Goal: Task Accomplishment & Management: Manage account settings

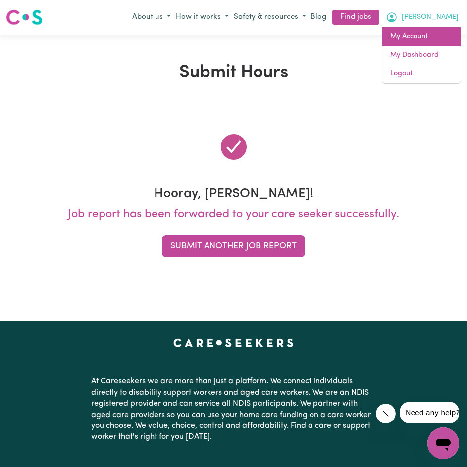
click at [407, 31] on link "My Account" at bounding box center [421, 36] width 78 height 19
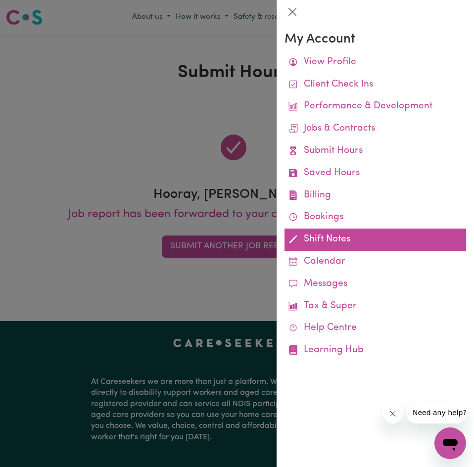
click at [324, 233] on link "Shift Notes" at bounding box center [376, 240] width 182 height 22
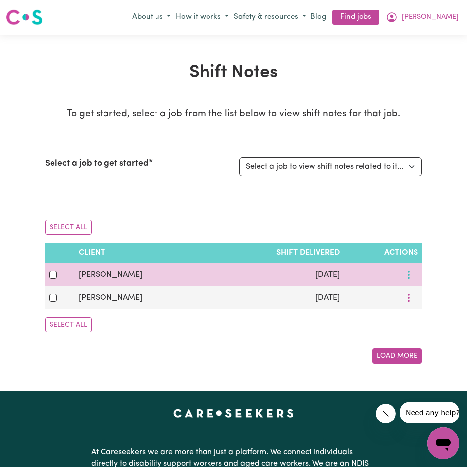
click at [409, 276] on button "More options" at bounding box center [408, 274] width 19 height 15
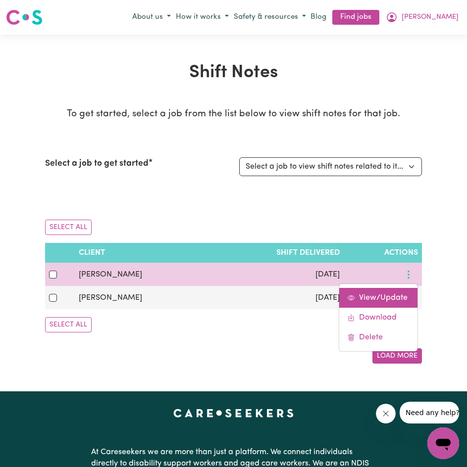
click at [399, 297] on span "View/Update" at bounding box center [383, 298] width 49 height 8
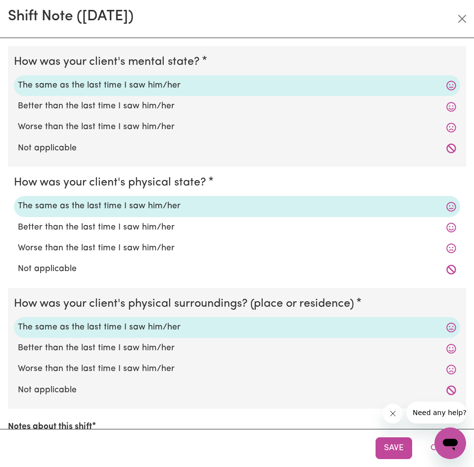
scroll to position [191, 0]
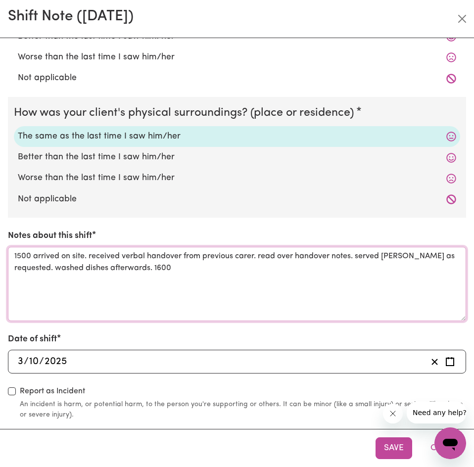
click at [231, 287] on textarea "1500 arrived on site. received verbal handover from previous carer. read over h…" at bounding box center [237, 284] width 458 height 74
click at [193, 267] on textarea "1500 arrived on site. received verbal handover from previous carer. read over h…" at bounding box center [237, 284] width 458 height 74
click at [296, 273] on textarea "1500 arrived on site. received verbal handover from previous carer. read over h…" at bounding box center [237, 284] width 458 height 74
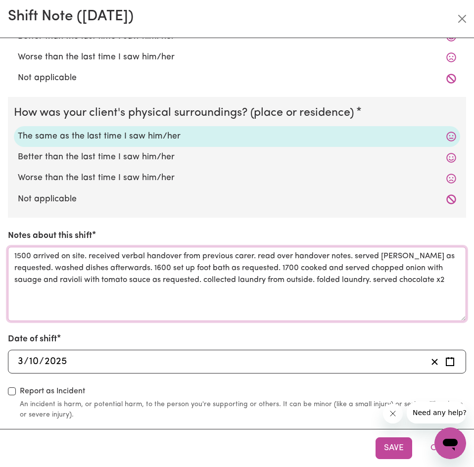
click at [374, 276] on textarea "1500 arrived on site. received verbal handover from previous carer. read over h…" at bounding box center [237, 284] width 458 height 74
click at [374, 278] on textarea "1500 arrived on site. received verbal handover from previous carer. read over h…" at bounding box center [237, 284] width 458 height 74
click at [203, 281] on textarea "1500 arrived on site. received verbal handover from previous carer. read over h…" at bounding box center [237, 284] width 458 height 74
click at [213, 288] on textarea "1500 arrived on site. received verbal handover from previous carer. read over h…" at bounding box center [237, 284] width 458 height 74
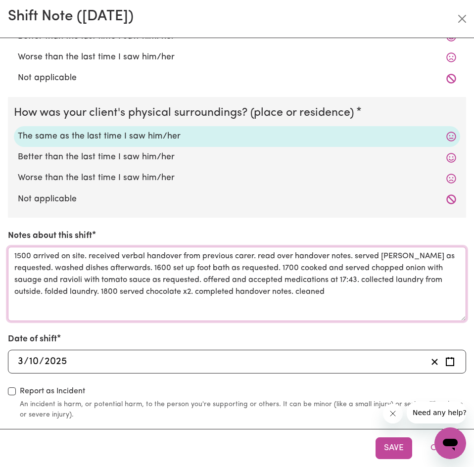
click at [192, 293] on textarea "1500 arrived on site. received verbal handover from previous carer. read over h…" at bounding box center [237, 284] width 458 height 74
click at [195, 294] on textarea "1500 arrived on site. received verbal handover from previous carer. read over h…" at bounding box center [237, 284] width 458 height 74
click at [397, 286] on textarea "1500 arrived on site. received verbal handover from previous carer. read over h…" at bounding box center [237, 284] width 458 height 74
click at [398, 291] on textarea "1500 arrived on site. received verbal handover from previous carer. read over h…" at bounding box center [237, 284] width 458 height 74
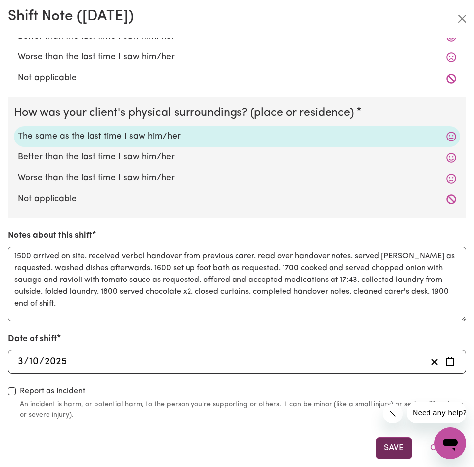
click at [398, 442] on button "Save" at bounding box center [394, 449] width 37 height 22
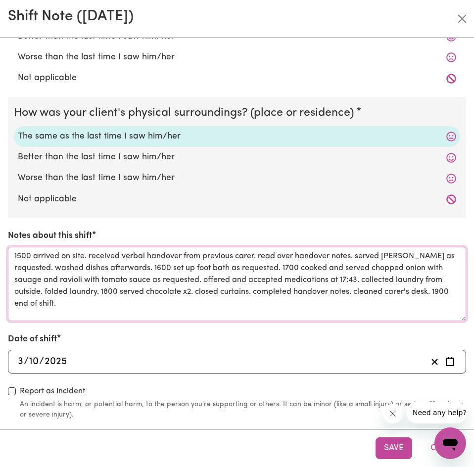
click at [34, 280] on textarea "1500 arrived on site. received verbal handover from previous carer. read over h…" at bounding box center [237, 284] width 458 height 74
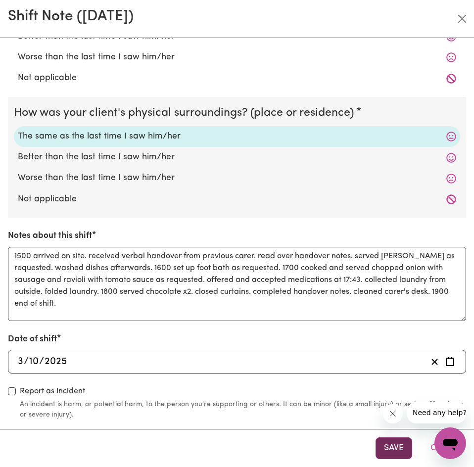
click at [382, 440] on button "Save" at bounding box center [394, 449] width 37 height 22
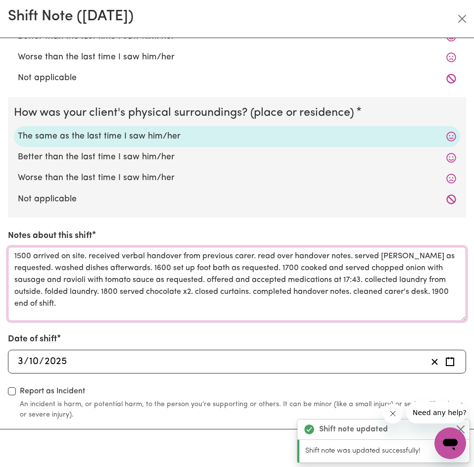
click at [367, 279] on textarea "1500 arrived on site. received verbal handover from previous carer. read over h…" at bounding box center [237, 284] width 458 height 74
click at [241, 300] on textarea "1500 arrived on site. received verbal handover from previous carer. read over h…" at bounding box center [237, 284] width 458 height 74
click at [179, 295] on textarea "1500 arrived on site. received verbal handover from previous carer. read over h…" at bounding box center [237, 284] width 458 height 74
click at [291, 287] on textarea "1500 arrived on site. received verbal handover from previous carer. read over h…" at bounding box center [237, 284] width 458 height 74
click at [344, 275] on textarea "1500 arrived on site. received verbal handover from previous carer. read over h…" at bounding box center [237, 284] width 458 height 74
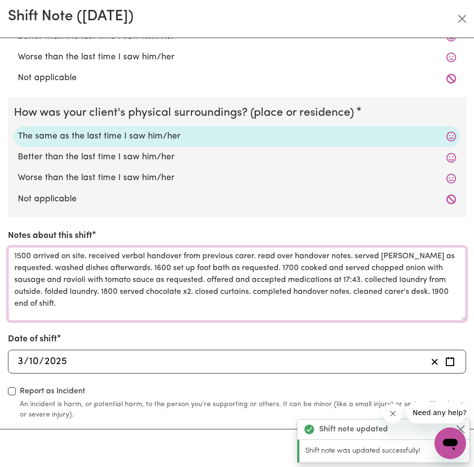
click at [390, 277] on textarea "1500 arrived on site. received verbal handover from previous carer. read over h…" at bounding box center [237, 284] width 458 height 74
click at [101, 292] on textarea "1500 arrived on site. received verbal handover from previous carer. read over h…" at bounding box center [237, 284] width 458 height 74
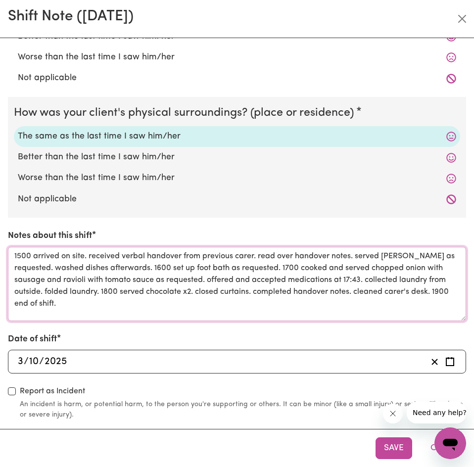
click at [205, 283] on textarea "1500 arrived on site. received verbal handover from previous carer. read over h…" at bounding box center [237, 284] width 458 height 74
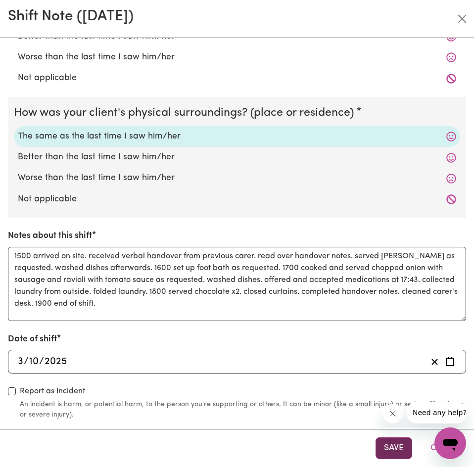
click at [389, 440] on button "Save" at bounding box center [394, 449] width 37 height 22
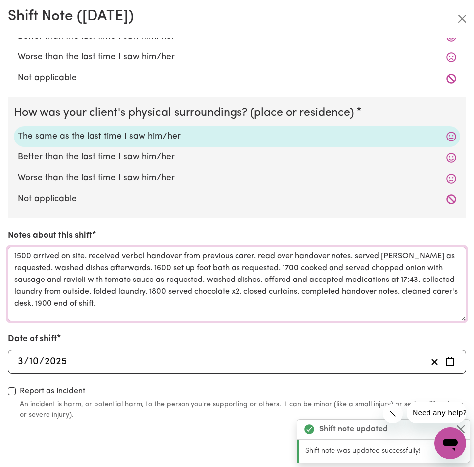
click at [301, 266] on textarea "1500 arrived on site. received verbal handover from previous carer. read over h…" at bounding box center [237, 284] width 458 height 74
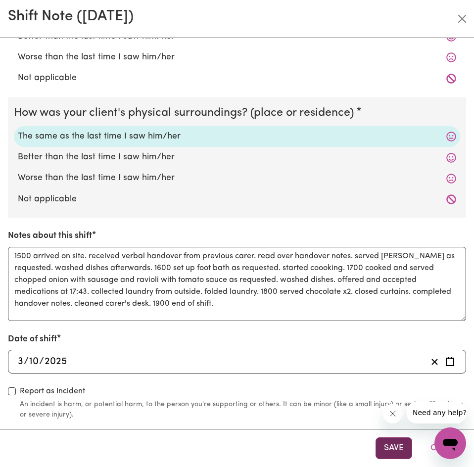
click at [392, 444] on button "Save" at bounding box center [394, 449] width 37 height 22
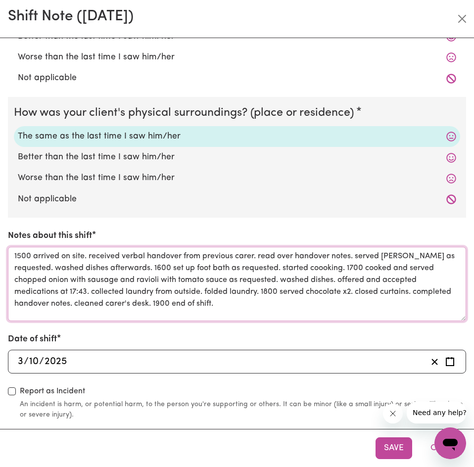
drag, startPoint x: 52, startPoint y: 258, endPoint x: 154, endPoint y: 264, distance: 102.1
click at [154, 264] on textarea "1500 arrived on site. received verbal handover from previous carer. read over h…" at bounding box center [237, 284] width 458 height 74
click at [173, 263] on textarea "1500 arrived on site. received verbal handover from previous carer. read over h…" at bounding box center [237, 284] width 458 height 74
drag, startPoint x: 173, startPoint y: 269, endPoint x: 348, endPoint y: 266, distance: 175.2
click at [348, 266] on textarea "1500 arrived on site. received verbal handover from previous carer. read over h…" at bounding box center [237, 284] width 458 height 74
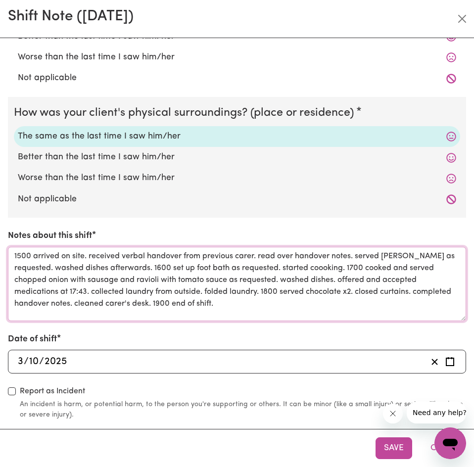
drag, startPoint x: 154, startPoint y: 269, endPoint x: 33, endPoint y: 257, distance: 121.9
click at [33, 257] on textarea "1500 arrived on site. received verbal handover from previous carer. read over h…" at bounding box center [237, 284] width 458 height 74
click at [224, 270] on textarea "1500 arrived on site. received verbal handover from previous carer. read over h…" at bounding box center [237, 284] width 458 height 74
drag, startPoint x: 369, startPoint y: 269, endPoint x: 262, endPoint y: 288, distance: 108.1
click at [262, 288] on textarea "1500 arrived on site. received verbal handover from previous carer. read over h…" at bounding box center [237, 284] width 458 height 74
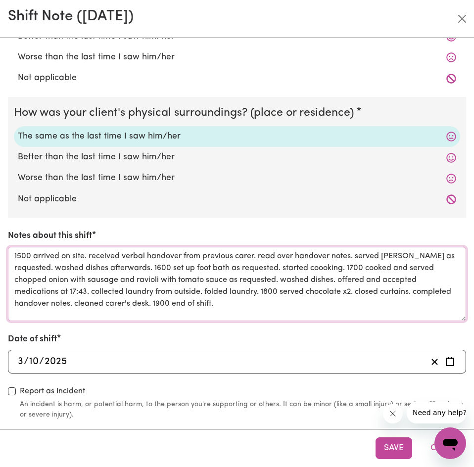
drag, startPoint x: 366, startPoint y: 269, endPoint x: 263, endPoint y: 291, distance: 104.8
click at [263, 291] on textarea "1500 arrived on site. received verbal handover from previous carer. read over h…" at bounding box center [237, 284] width 458 height 74
drag, startPoint x: 327, startPoint y: 284, endPoint x: 292, endPoint y: 288, distance: 34.9
click at [326, 284] on textarea "1500 arrived on site. received verbal handover from previous carer. read over h…" at bounding box center [237, 284] width 458 height 74
drag, startPoint x: 283, startPoint y: 290, endPoint x: 191, endPoint y: 303, distance: 93.1
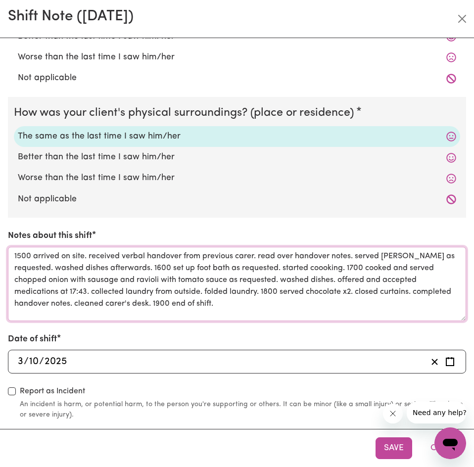
click at [191, 303] on textarea "1500 arrived on site. received verbal handover from previous carer. read over h…" at bounding box center [237, 284] width 458 height 74
click at [163, 299] on textarea "1500 arrived on site. received verbal handover from previous carer. read over h…" at bounding box center [237, 284] width 458 height 74
drag, startPoint x: 213, startPoint y: 302, endPoint x: 285, endPoint y: 314, distance: 73.2
click at [285, 314] on textarea "1500 arrived on site. received verbal handover from previous carer. read over h…" at bounding box center [237, 284] width 458 height 74
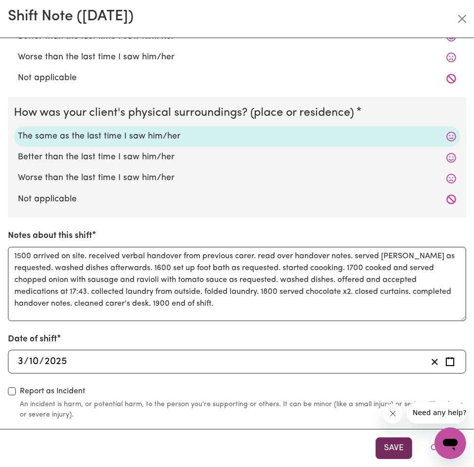
click at [400, 444] on button "Save" at bounding box center [394, 449] width 37 height 22
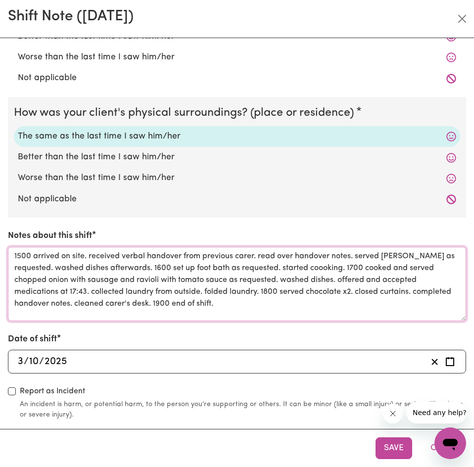
click at [246, 286] on textarea "1500 arrived on site. received verbal handover from previous carer. read over h…" at bounding box center [237, 284] width 458 height 74
click at [206, 293] on textarea "1500 arrived on site. received verbal handover from previous carer. read over h…" at bounding box center [237, 284] width 458 height 74
click at [196, 304] on textarea "1500 arrived on site. received verbal handover from previous carer. read over h…" at bounding box center [237, 284] width 458 height 74
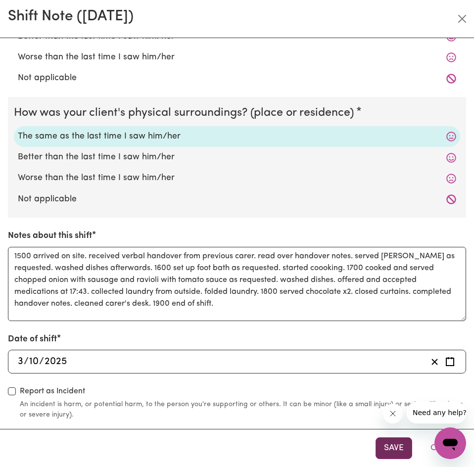
click at [384, 455] on button "Save" at bounding box center [394, 449] width 37 height 22
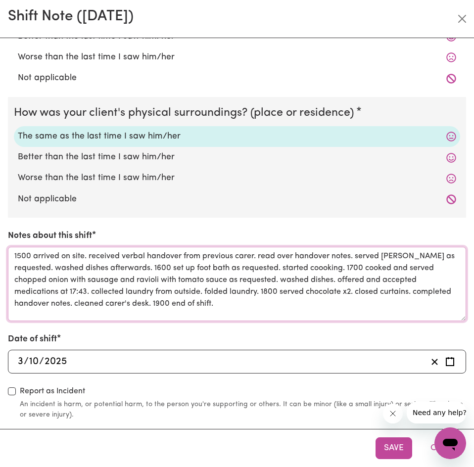
click at [289, 311] on textarea "1500 arrived on site. received verbal handover from previous carer. read over h…" at bounding box center [237, 284] width 458 height 74
click at [191, 301] on textarea "1500 arrived on site. received verbal handover from previous carer. read over h…" at bounding box center [237, 284] width 458 height 74
click at [397, 297] on textarea "1500 arrived on site. received verbal handover from previous carer. read over h…" at bounding box center [237, 284] width 458 height 74
click at [115, 305] on textarea "1500 arrived on site. received verbal handover from previous carer. read over h…" at bounding box center [237, 284] width 458 height 74
click at [415, 290] on textarea "1500 arrived on site. received verbal handover from previous carer. read over h…" at bounding box center [237, 284] width 458 height 74
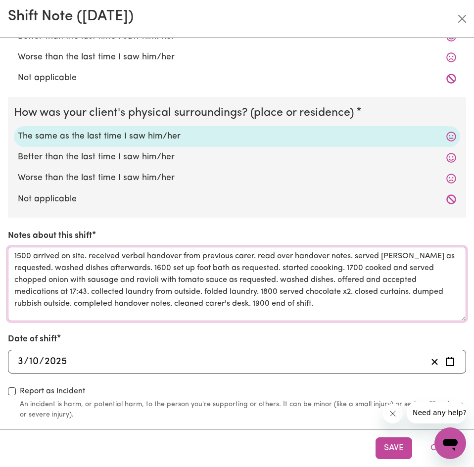
click at [315, 292] on textarea "1500 arrived on site. received verbal handover from previous carer. read over h…" at bounding box center [237, 284] width 458 height 74
click at [285, 293] on textarea "1500 arrived on site. received verbal handover from previous carer. read over h…" at bounding box center [237, 284] width 458 height 74
click at [282, 293] on textarea "1500 arrived on site. received verbal handover from previous carer. read over h…" at bounding box center [237, 284] width 458 height 74
type textarea "1500 arrived on site. received verbal handover from previous carer. read over h…"
click at [292, 294] on textarea "1500 arrived on site. received verbal handover from previous carer. read over h…" at bounding box center [237, 284] width 458 height 74
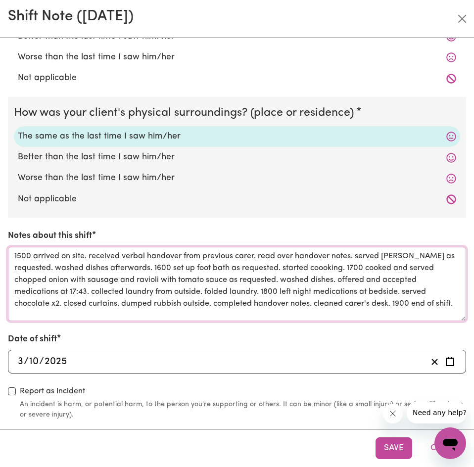
scroll to position [4, 0]
drag, startPoint x: 281, startPoint y: 293, endPoint x: 393, endPoint y: 300, distance: 112.1
click at [393, 300] on textarea "1500 arrived on site. received verbal handover from previous carer. read over h…" at bounding box center [237, 284] width 458 height 74
click at [389, 303] on textarea "1500 arrived on site. received verbal handover from previous carer. read over h…" at bounding box center [237, 284] width 458 height 74
click at [402, 302] on textarea "1500 arrived on site. received verbal handover from previous carer. read over h…" at bounding box center [237, 284] width 458 height 74
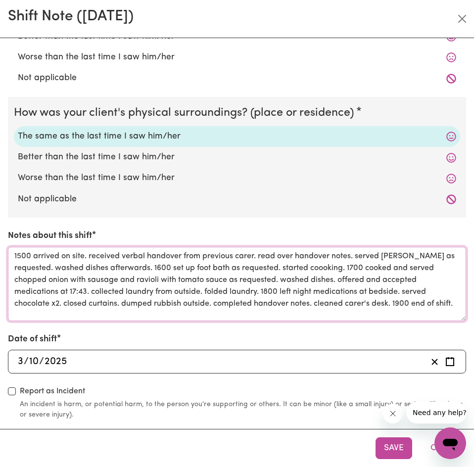
drag, startPoint x: 411, startPoint y: 300, endPoint x: 419, endPoint y: 312, distance: 14.7
click at [419, 312] on textarea "1500 arrived on site. received verbal handover from previous carer. read over h…" at bounding box center [237, 284] width 458 height 74
click at [273, 327] on div "How was your client's mental state? The same as the last time I saw him/her Bet…" at bounding box center [237, 137] width 458 height 565
click at [293, 310] on textarea "1500 arrived on site. received verbal handover from previous carer. read over h…" at bounding box center [237, 284] width 458 height 74
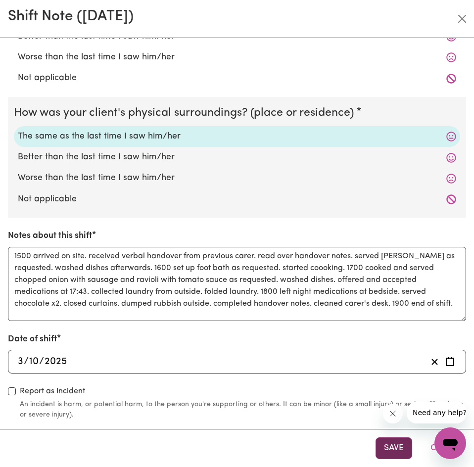
click at [388, 451] on button "Save" at bounding box center [394, 449] width 37 height 22
click at [395, 446] on button "Save" at bounding box center [394, 449] width 37 height 22
click at [402, 447] on button "Save" at bounding box center [394, 449] width 37 height 22
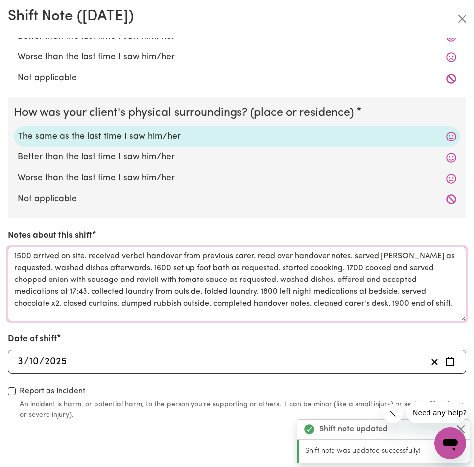
click at [322, 263] on textarea "1500 arrived on site. received verbal handover from previous carer. read over h…" at bounding box center [237, 284] width 458 height 74
